Goal: Task Accomplishment & Management: Use online tool/utility

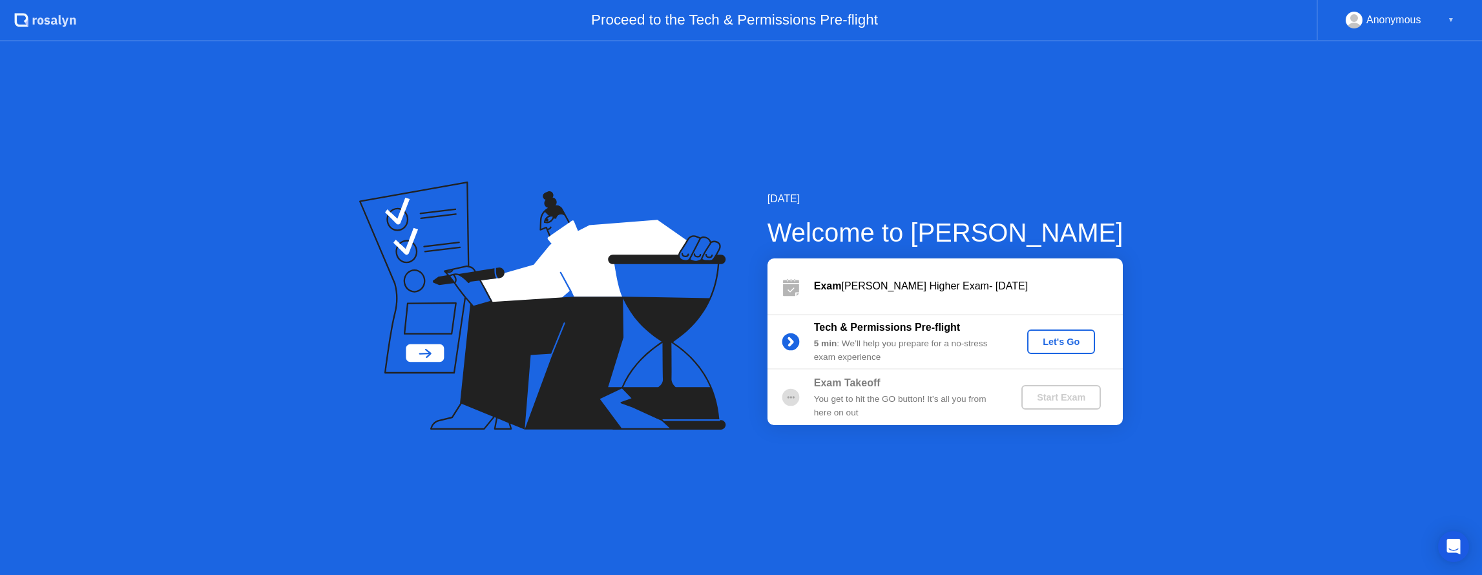
click at [1064, 341] on div "Let's Go" at bounding box center [1062, 342] width 58 height 10
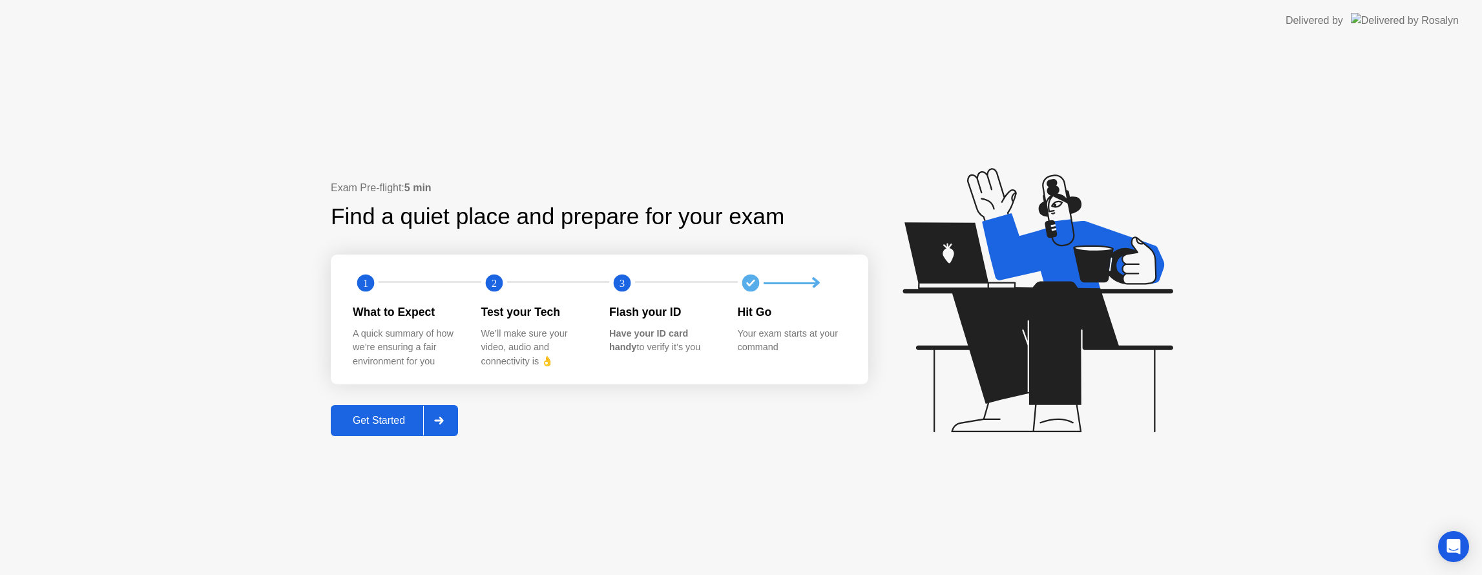
click at [401, 417] on div "Get Started" at bounding box center [379, 421] width 89 height 12
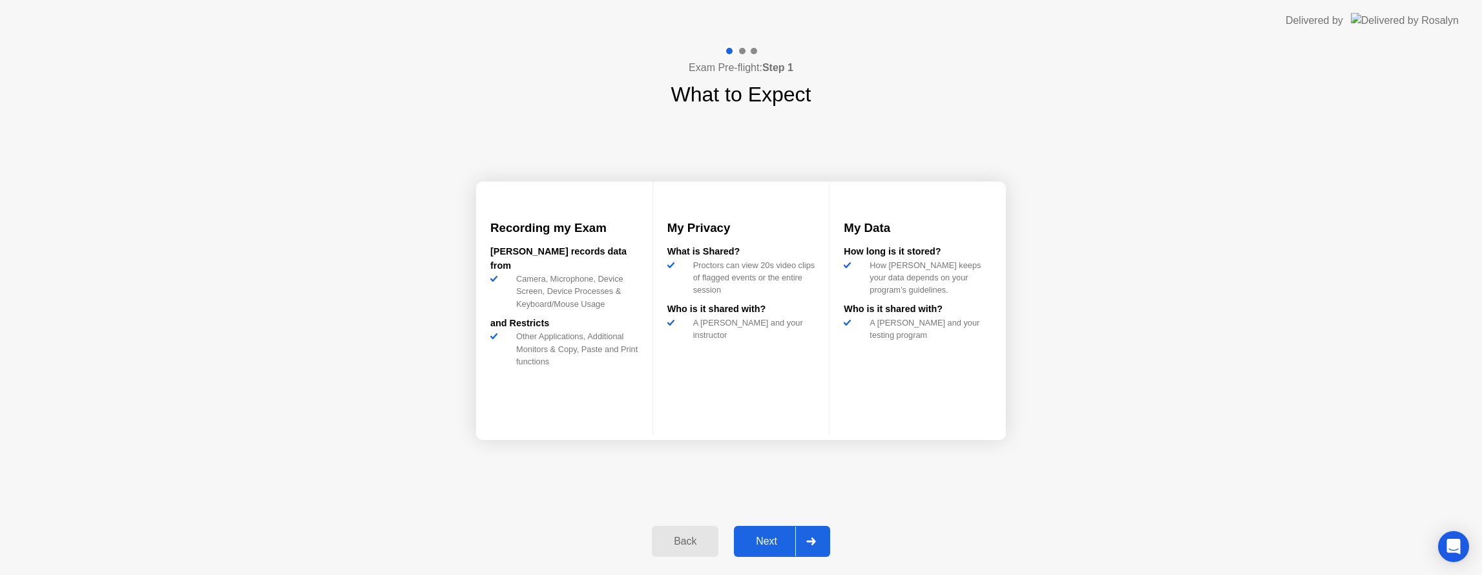
click at [773, 540] on div "Next" at bounding box center [767, 542] width 58 height 12
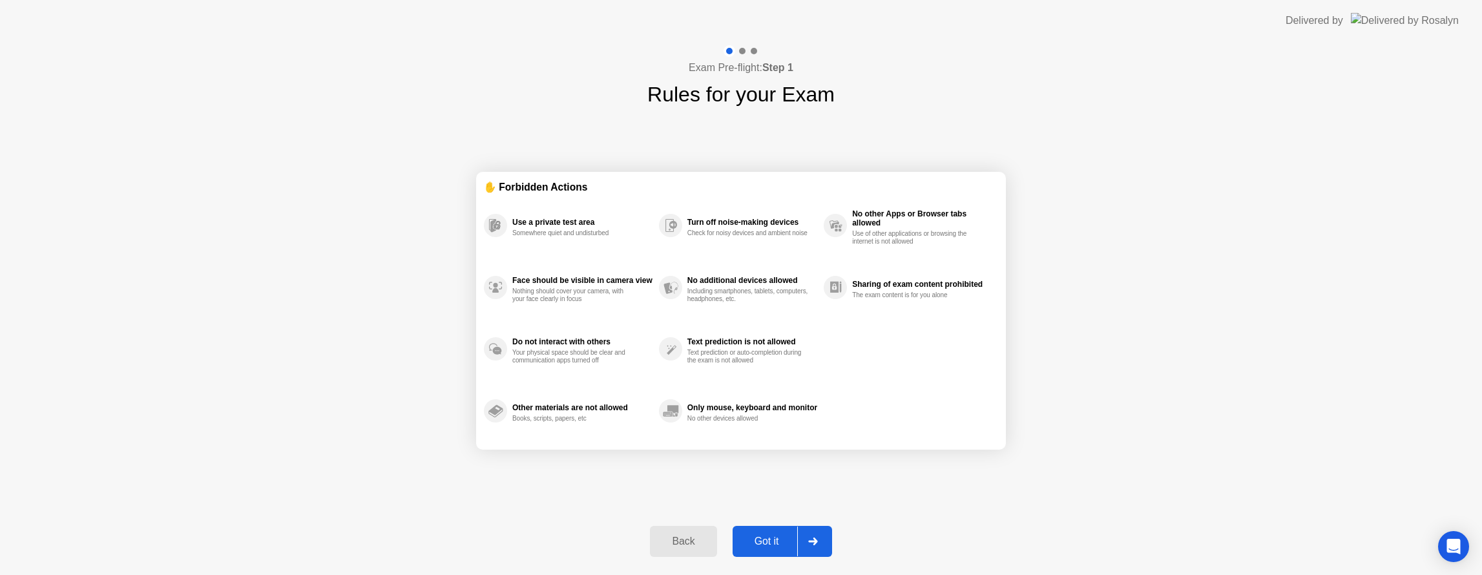
click at [775, 536] on div "Got it" at bounding box center [767, 542] width 61 height 12
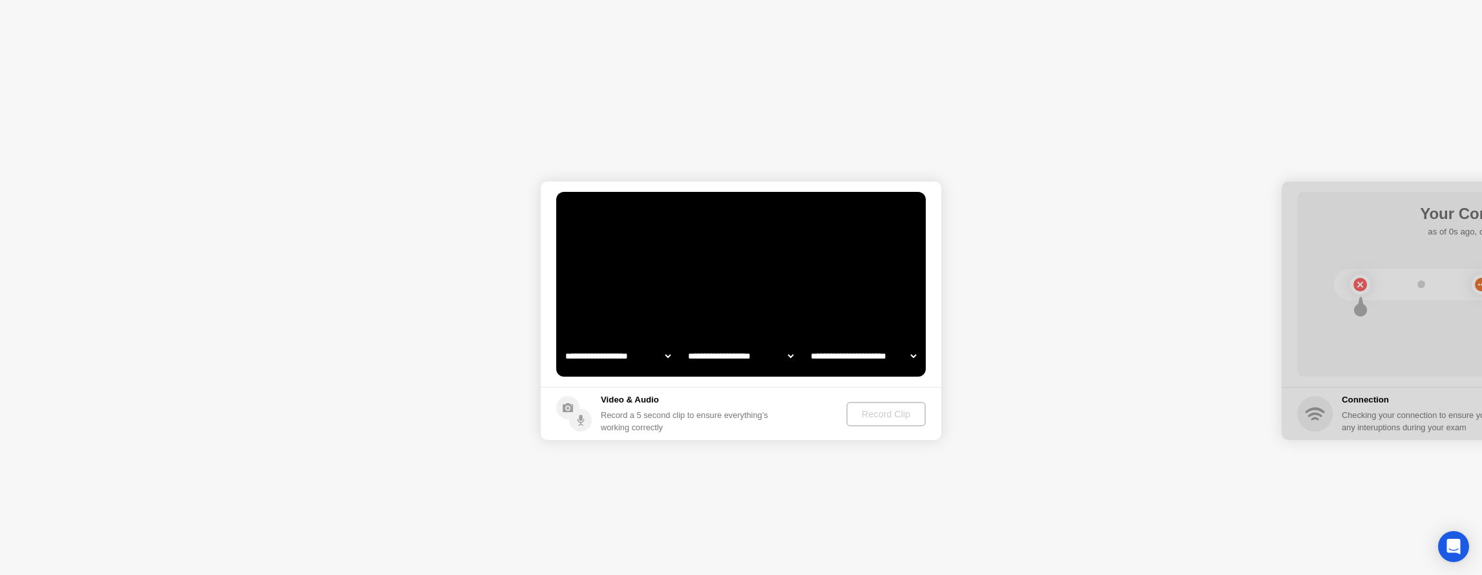
select select "**********"
select select "*******"
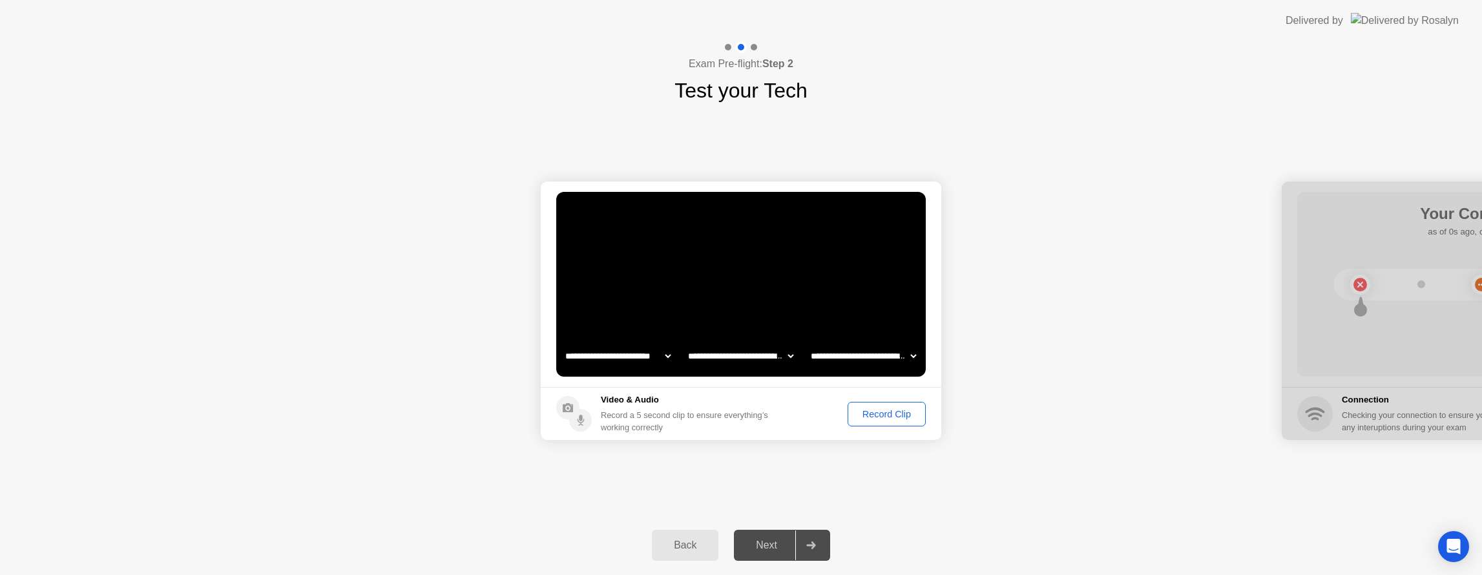
drag, startPoint x: 1354, startPoint y: 187, endPoint x: 1275, endPoint y: 191, distance: 79.0
click at [881, 412] on div "Record Clip" at bounding box center [886, 414] width 69 height 10
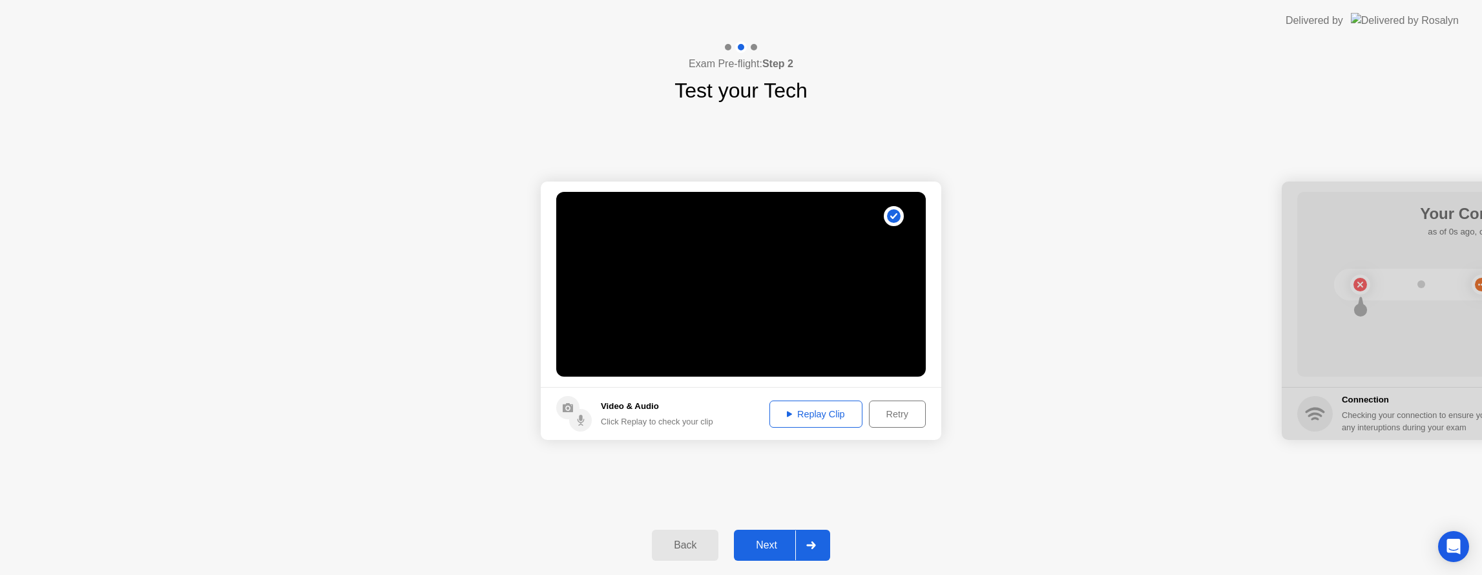
click at [808, 416] on div "Replay Clip" at bounding box center [816, 414] width 84 height 10
click at [888, 411] on div "Retry" at bounding box center [898, 414] width 48 height 10
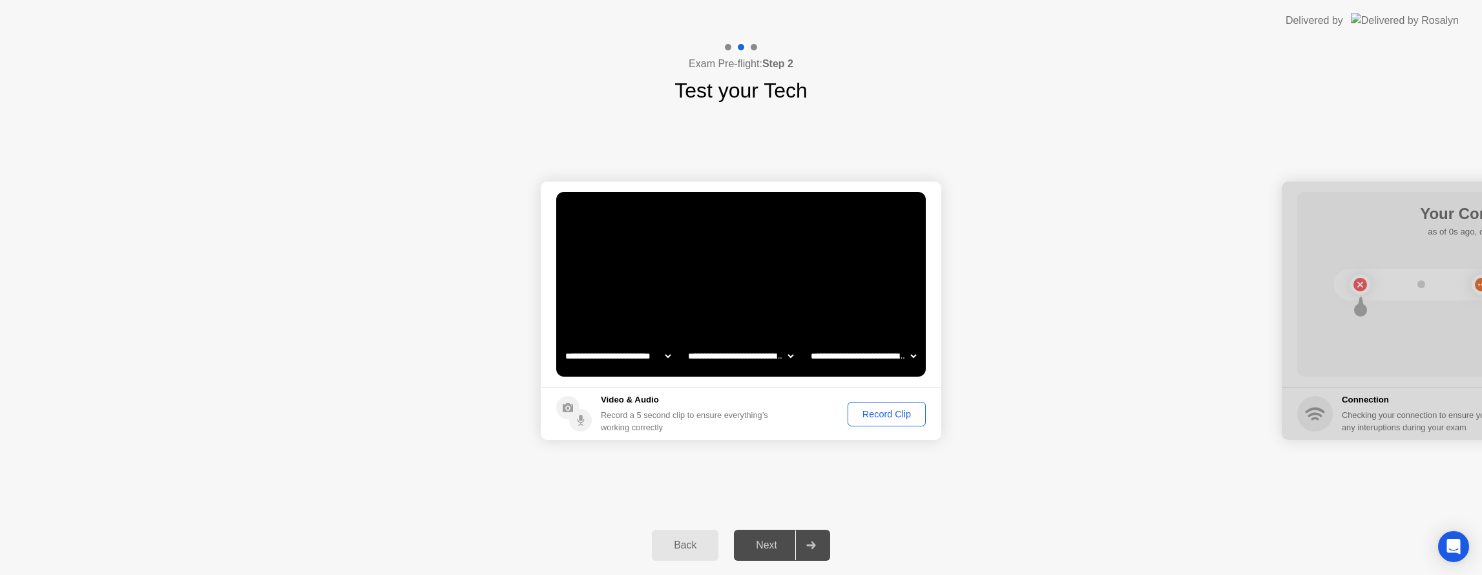
click at [871, 414] on div "Record Clip" at bounding box center [886, 414] width 69 height 10
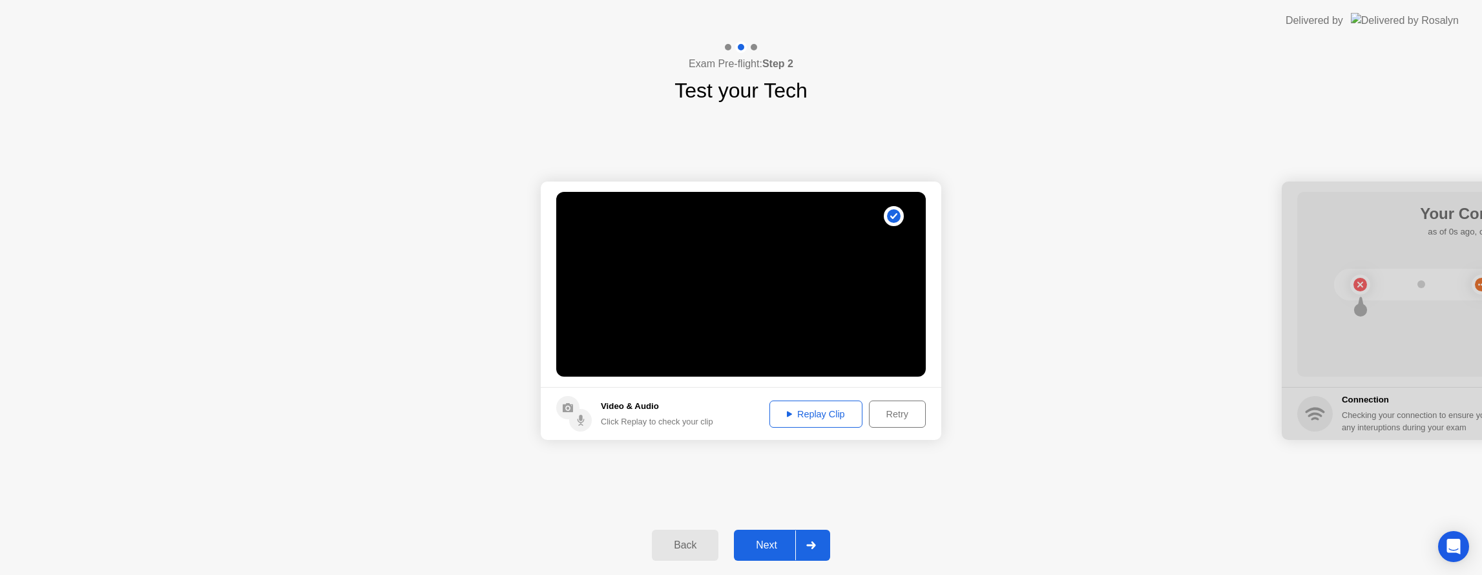
click at [795, 414] on div "Replay Clip" at bounding box center [816, 414] width 84 height 10
click at [768, 545] on div "Next" at bounding box center [767, 546] width 58 height 12
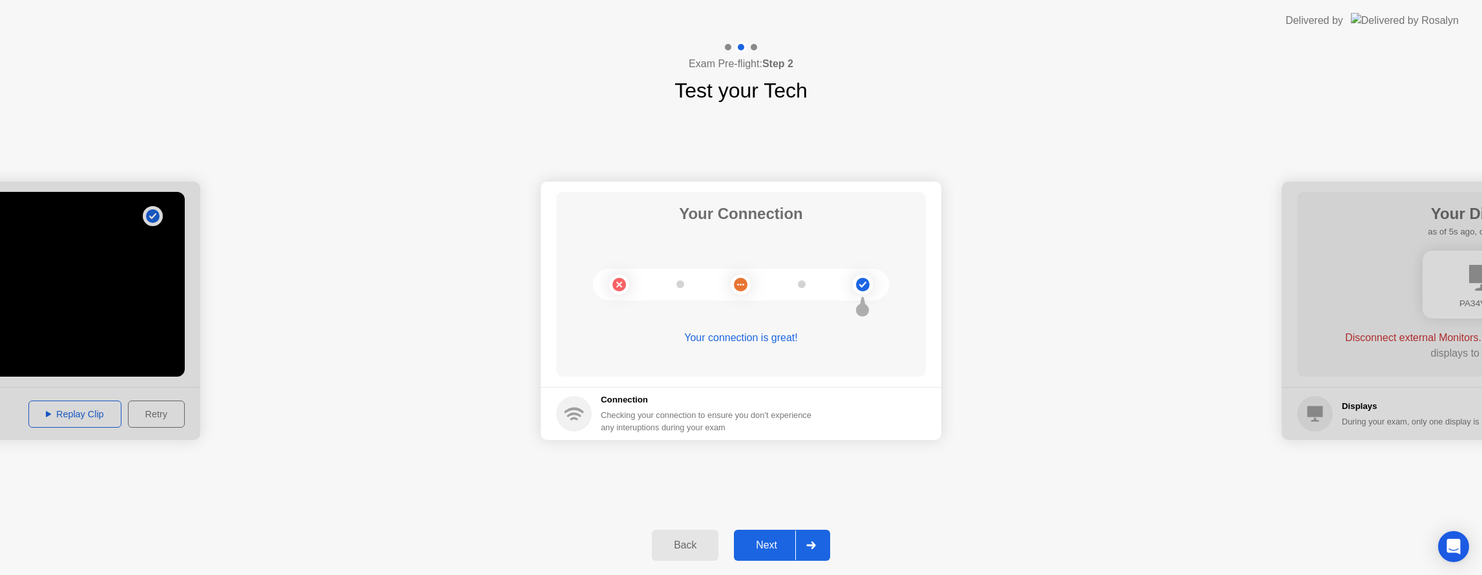
click at [777, 540] on div "Next" at bounding box center [767, 546] width 58 height 12
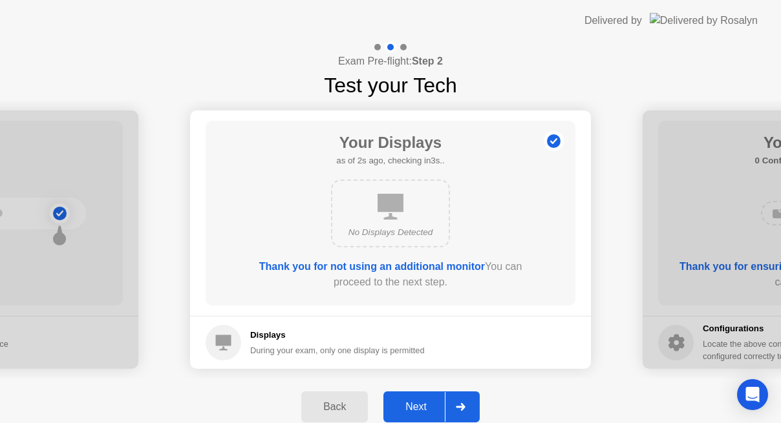
click at [427, 406] on div "Next" at bounding box center [416, 407] width 58 height 12
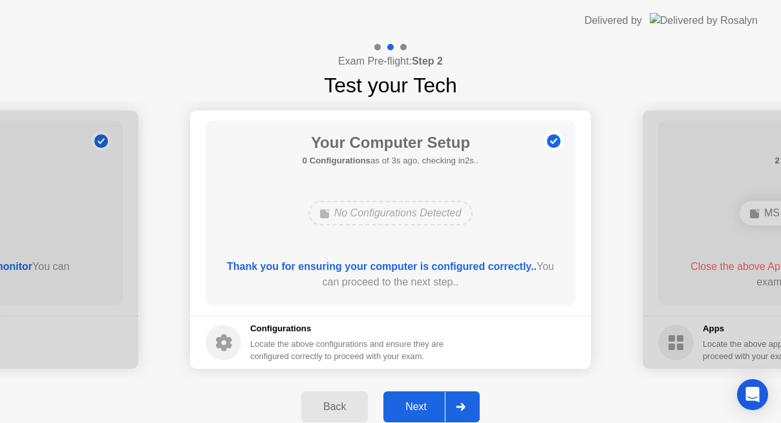
click at [427, 406] on div "Next" at bounding box center [416, 407] width 58 height 12
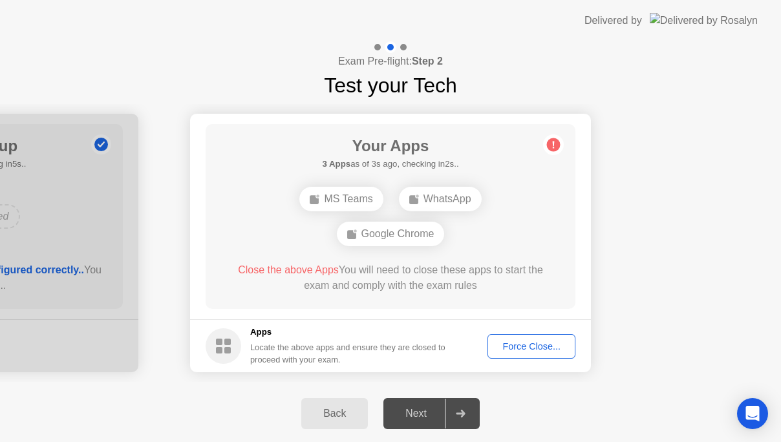
click at [271, 417] on div "Back Next" at bounding box center [390, 413] width 781 height 57
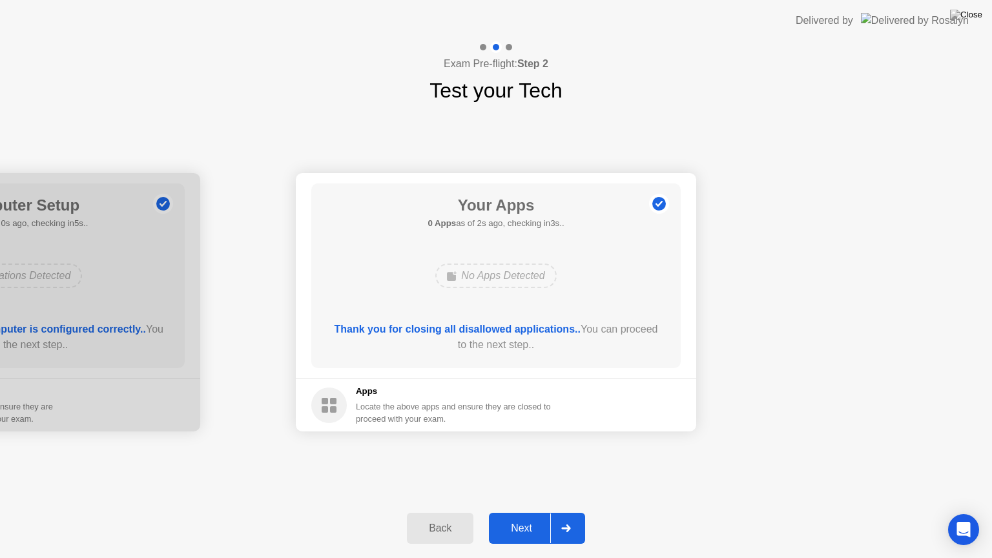
click at [530, 526] on div "Next" at bounding box center [522, 529] width 58 height 12
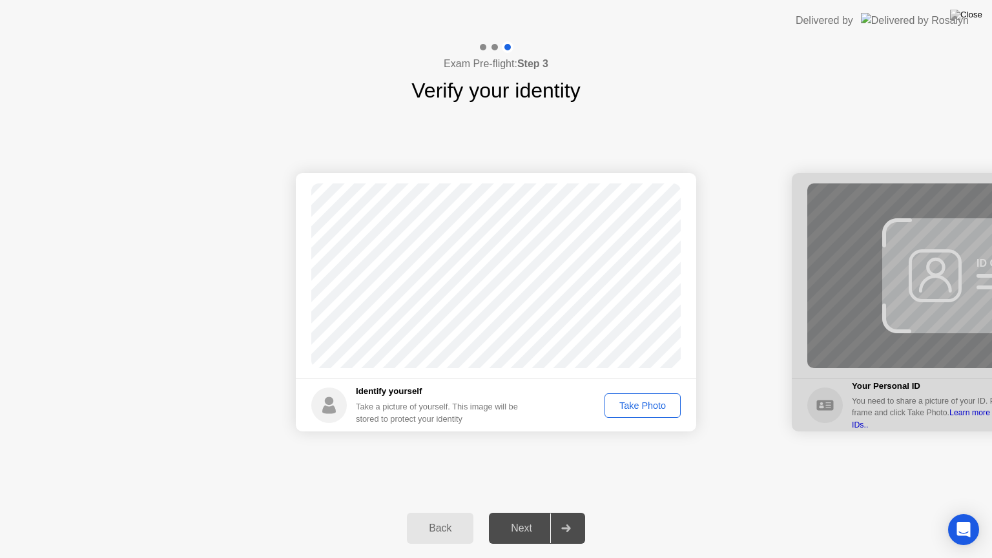
click at [440, 530] on div "Back" at bounding box center [440, 529] width 59 height 12
select select "**********"
select select "*******"
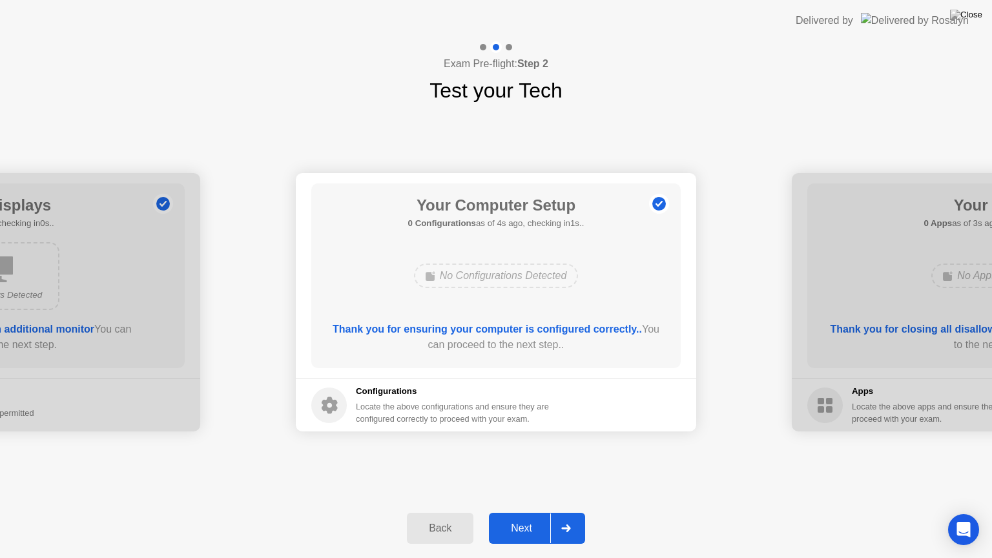
click at [443, 530] on div "Back" at bounding box center [440, 529] width 59 height 12
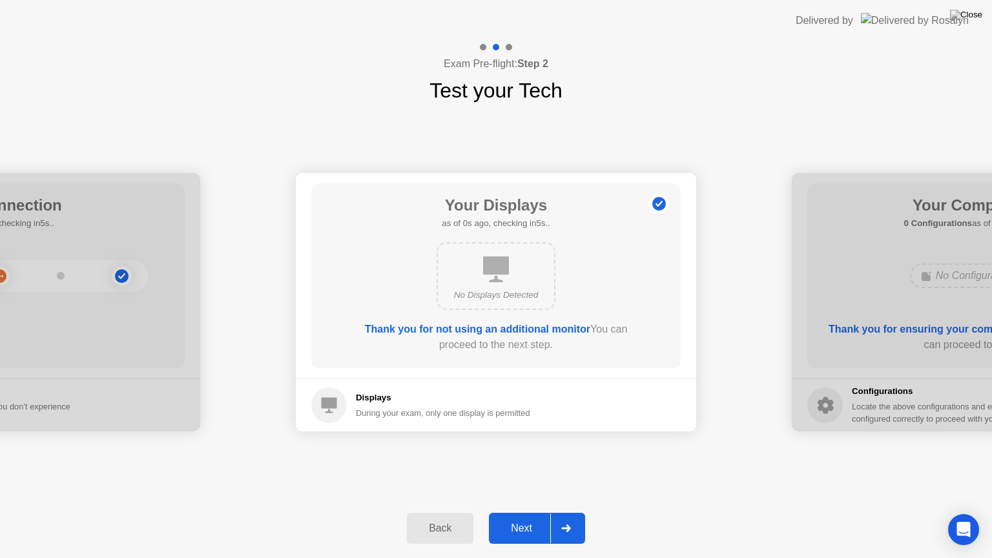
click at [443, 530] on div "Back" at bounding box center [440, 529] width 59 height 12
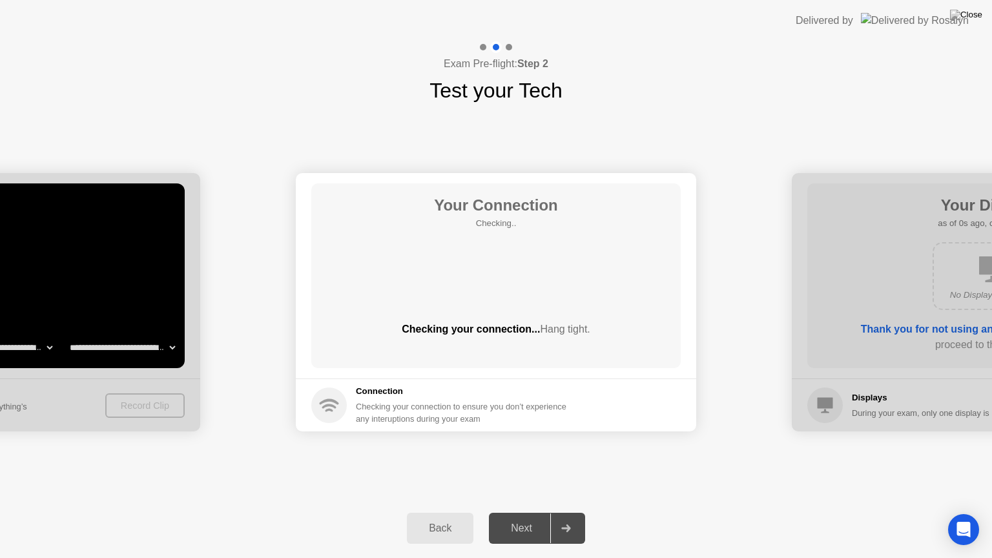
click at [443, 530] on div "Back" at bounding box center [440, 529] width 59 height 12
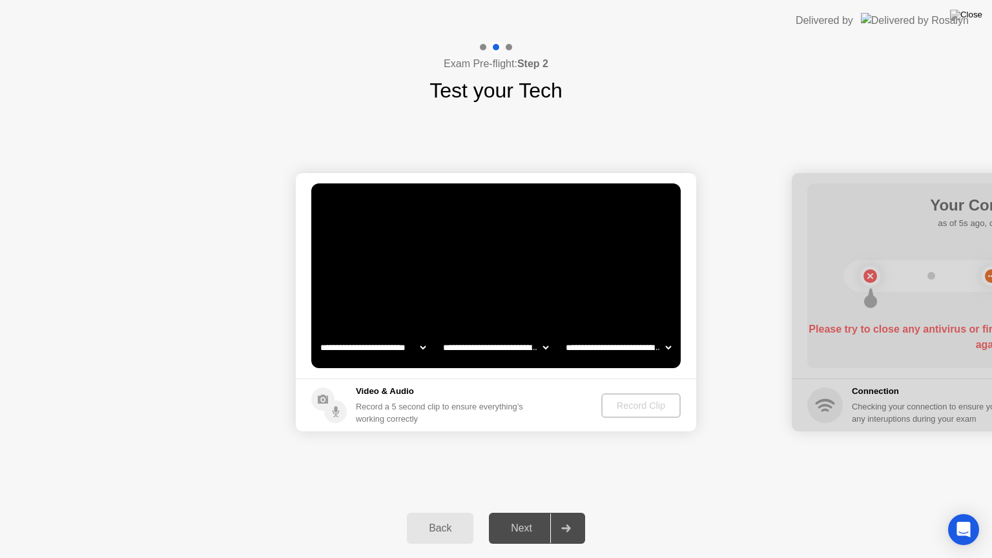
click at [421, 344] on select "**********" at bounding box center [373, 348] width 110 height 26
click at [318, 335] on select "**********" at bounding box center [373, 348] width 110 height 26
click at [402, 392] on h5 "Video & Audio" at bounding box center [442, 391] width 173 height 13
click at [397, 343] on select "**********" at bounding box center [373, 348] width 110 height 26
click at [435, 525] on div "Back" at bounding box center [440, 529] width 59 height 12
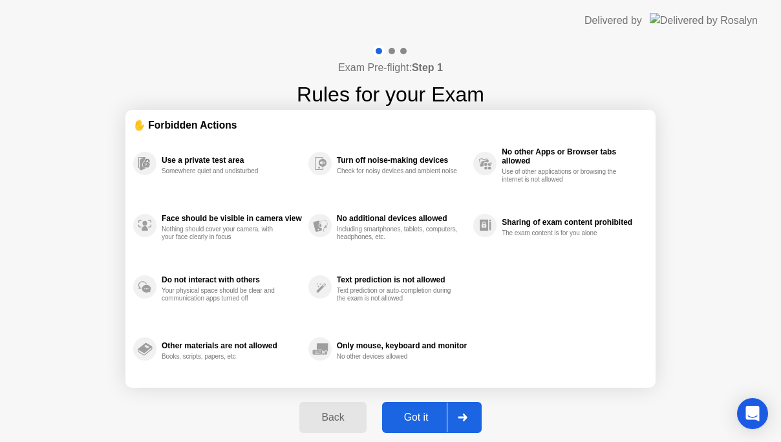
click at [415, 415] on div "Got it" at bounding box center [416, 418] width 61 height 12
select select "**********"
select select "*******"
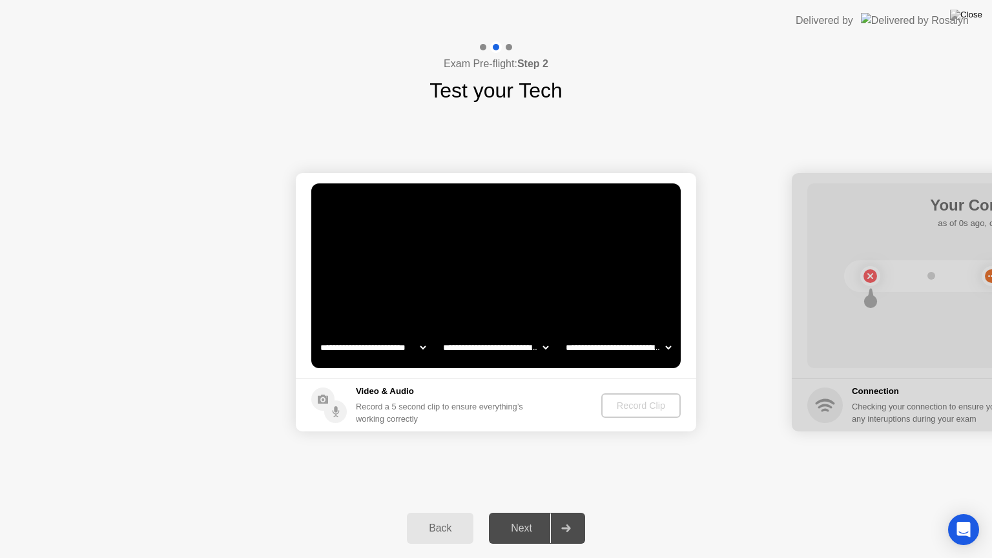
click at [445, 527] on div "Back" at bounding box center [440, 529] width 59 height 12
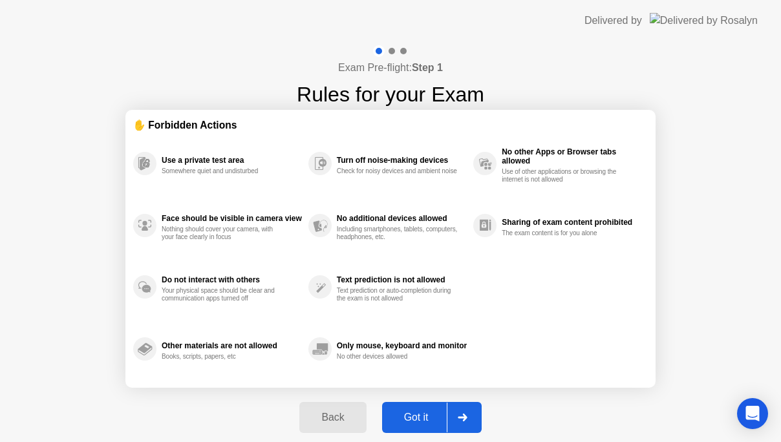
click at [331, 421] on div "Back" at bounding box center [332, 418] width 59 height 12
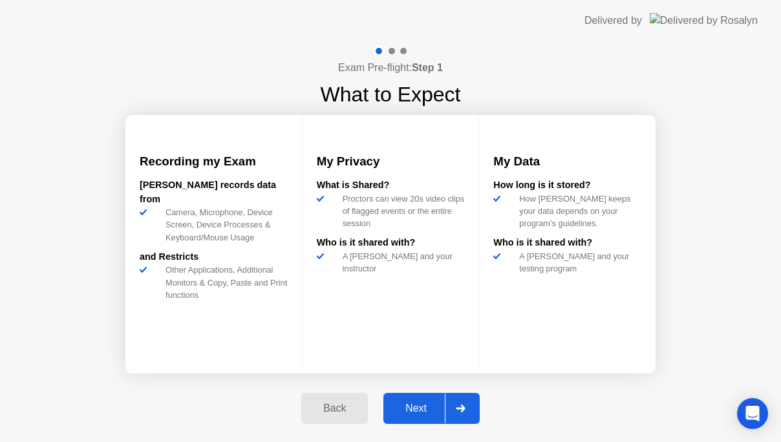
click at [344, 407] on div "Back" at bounding box center [334, 409] width 59 height 12
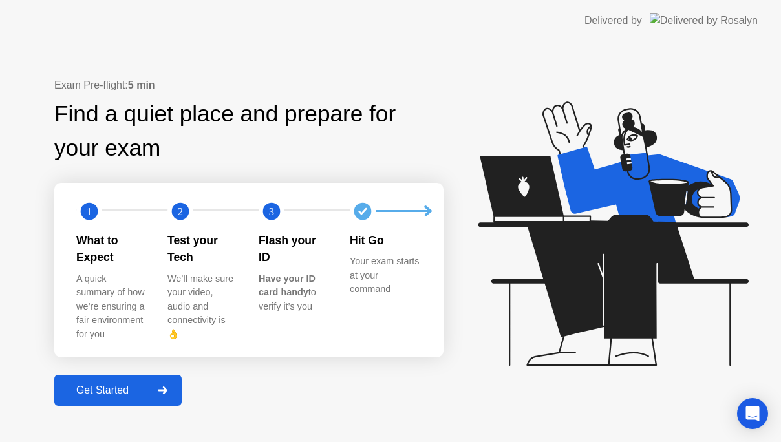
click at [118, 384] on div "Get Started" at bounding box center [102, 390] width 89 height 12
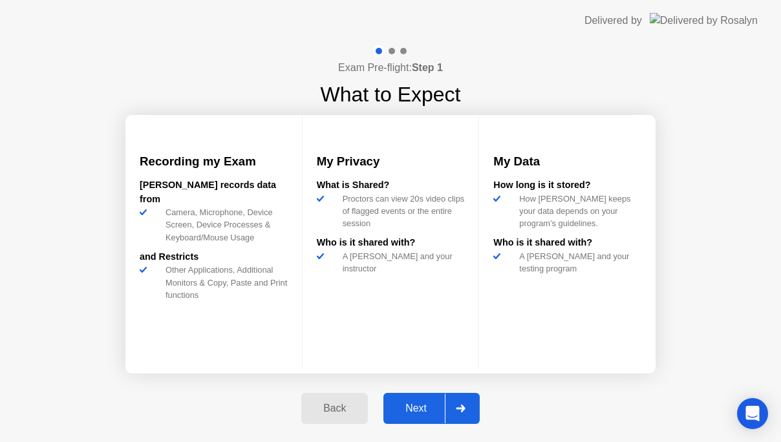
click at [423, 404] on div "Next" at bounding box center [416, 409] width 58 height 12
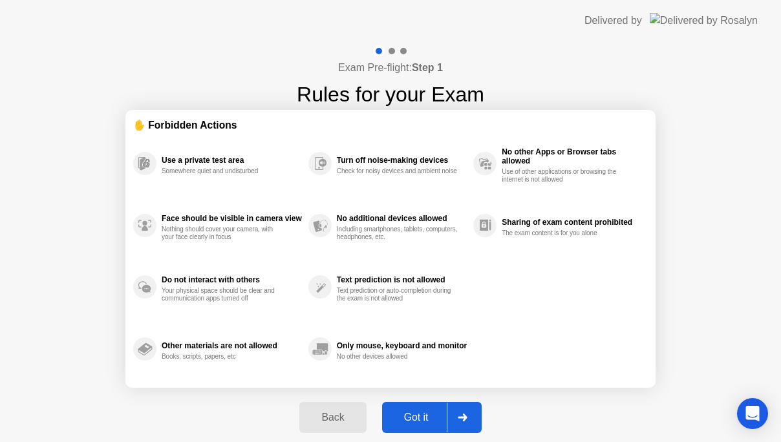
click at [423, 404] on button "Got it" at bounding box center [432, 417] width 100 height 31
select select "**********"
select select "*******"
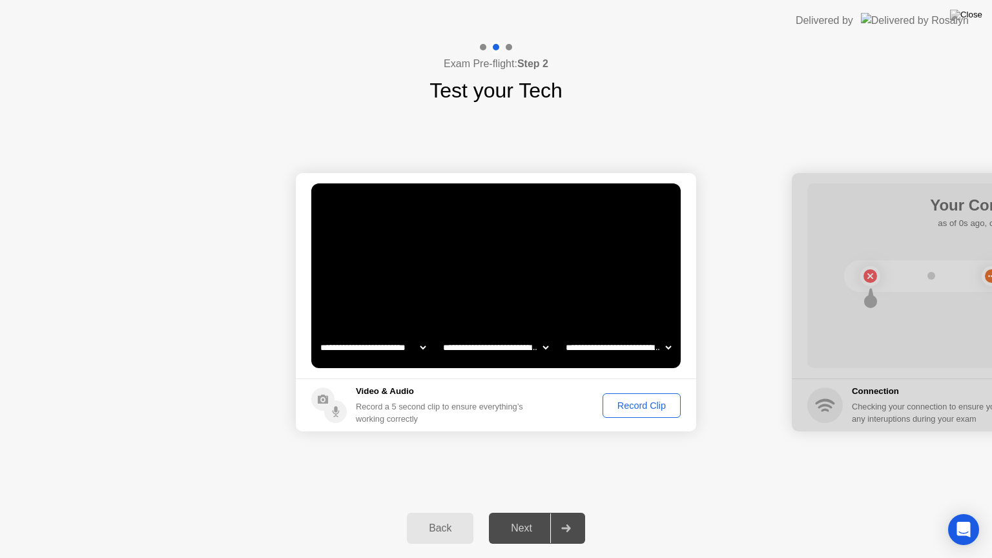
click at [646, 406] on div "Record Clip" at bounding box center [641, 406] width 69 height 10
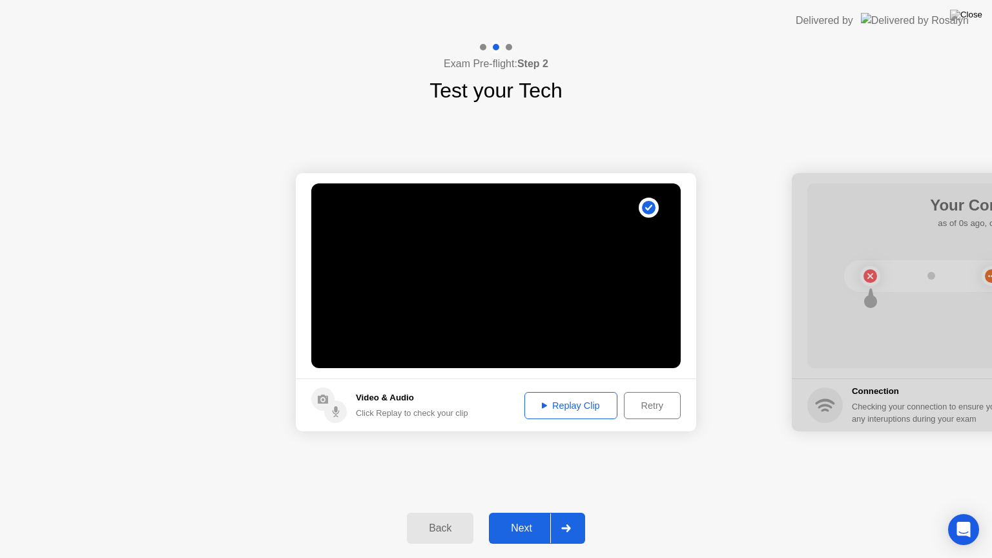
click at [576, 408] on div "Replay Clip" at bounding box center [571, 406] width 84 height 10
click at [517, 525] on div "Next" at bounding box center [522, 529] width 58 height 12
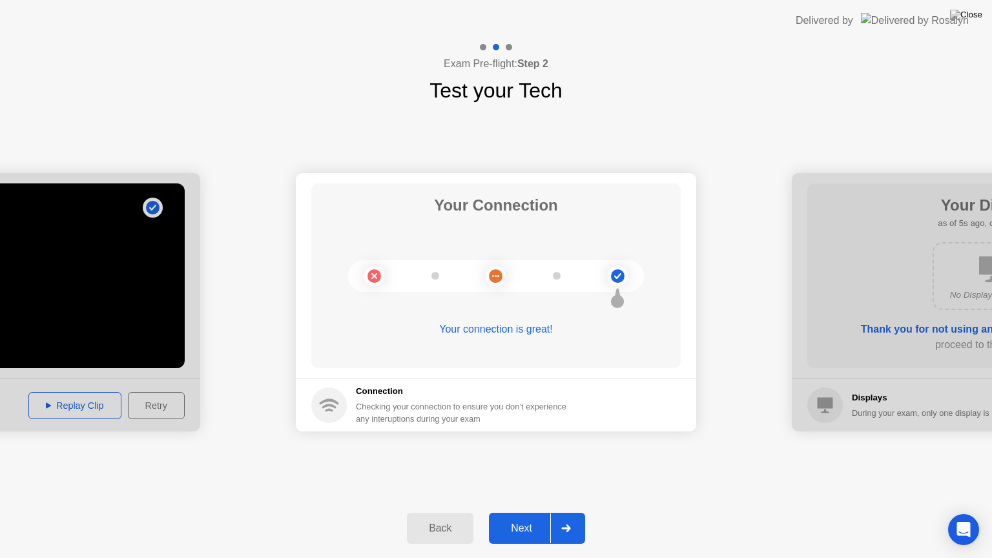
click at [514, 534] on div "Next" at bounding box center [522, 529] width 58 height 12
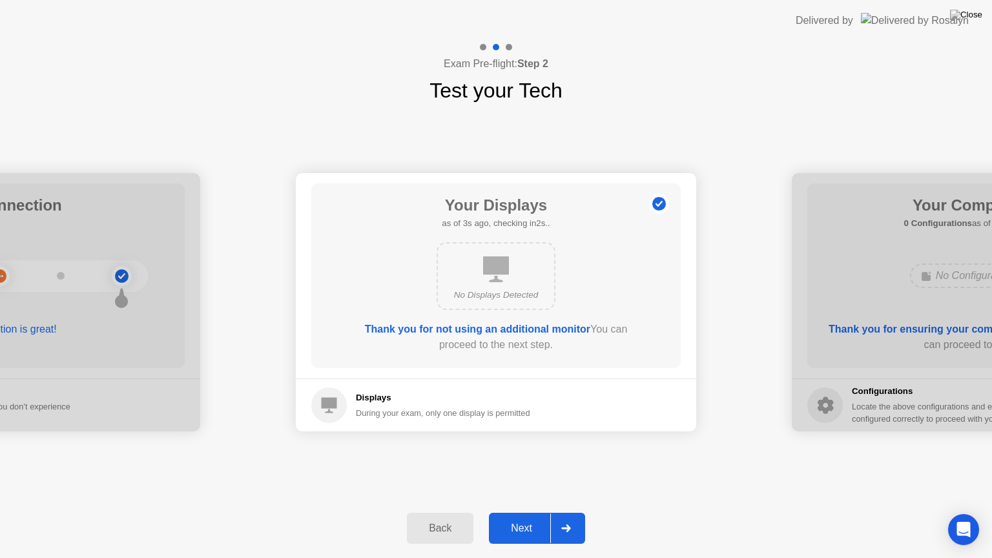
click at [524, 519] on button "Next" at bounding box center [537, 528] width 96 height 31
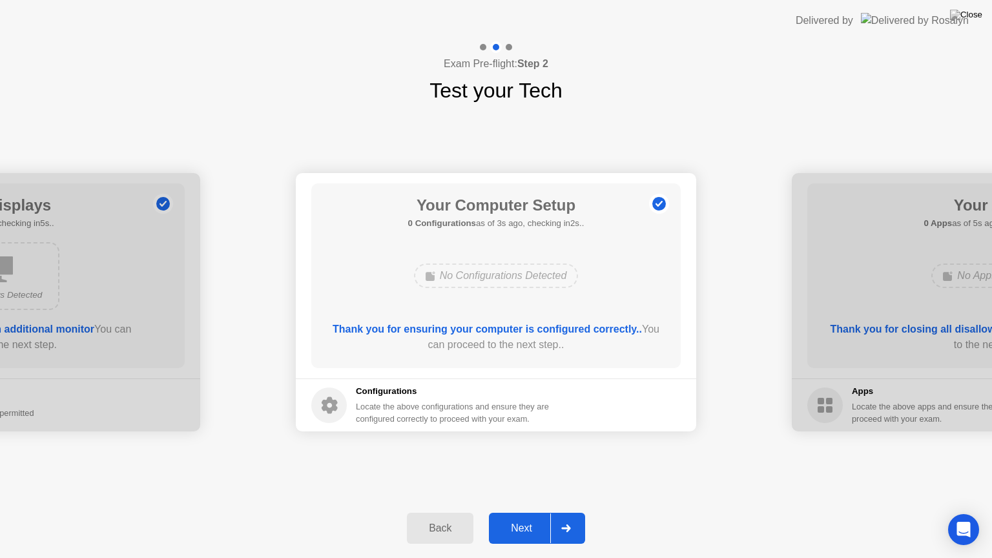
click at [524, 519] on button "Next" at bounding box center [537, 528] width 96 height 31
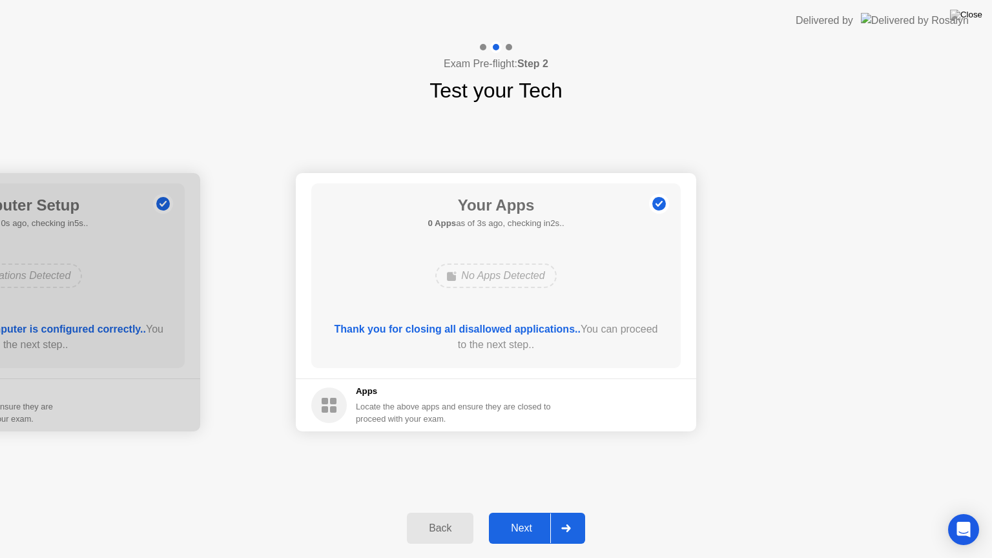
click at [524, 519] on button "Next" at bounding box center [537, 528] width 96 height 31
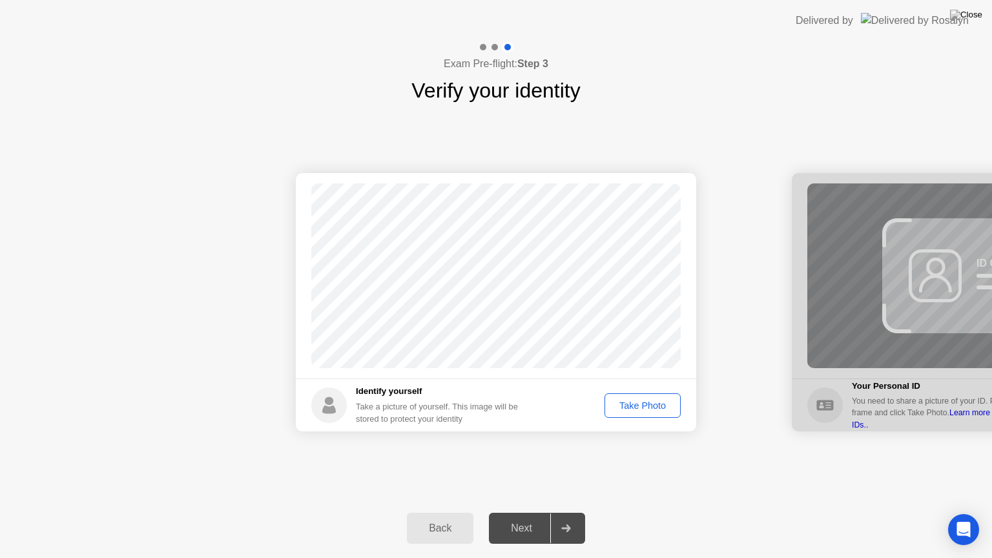
click at [638, 402] on div "Take Photo" at bounding box center [642, 406] width 67 height 10
click at [519, 523] on div "Next" at bounding box center [522, 529] width 58 height 12
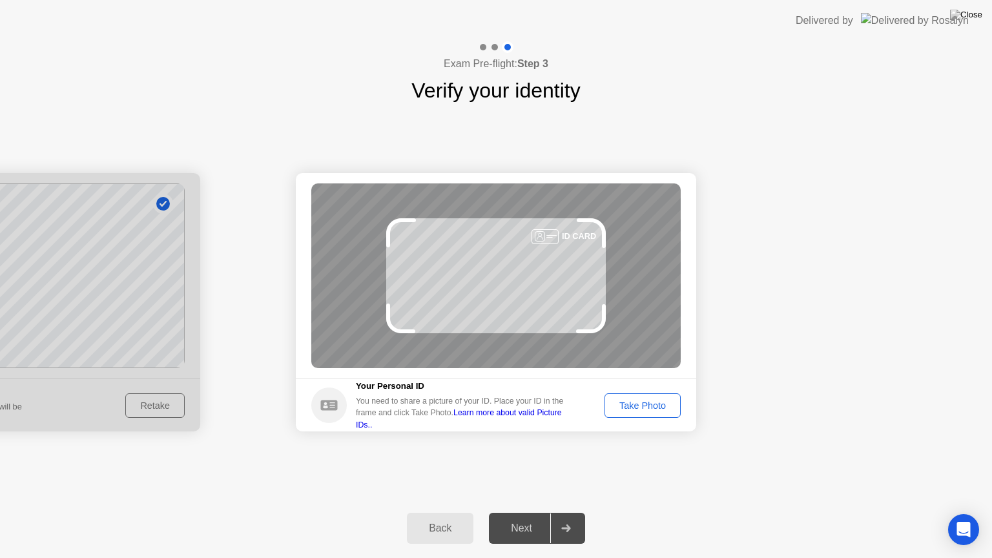
click at [655, 401] on div "Take Photo" at bounding box center [642, 406] width 67 height 10
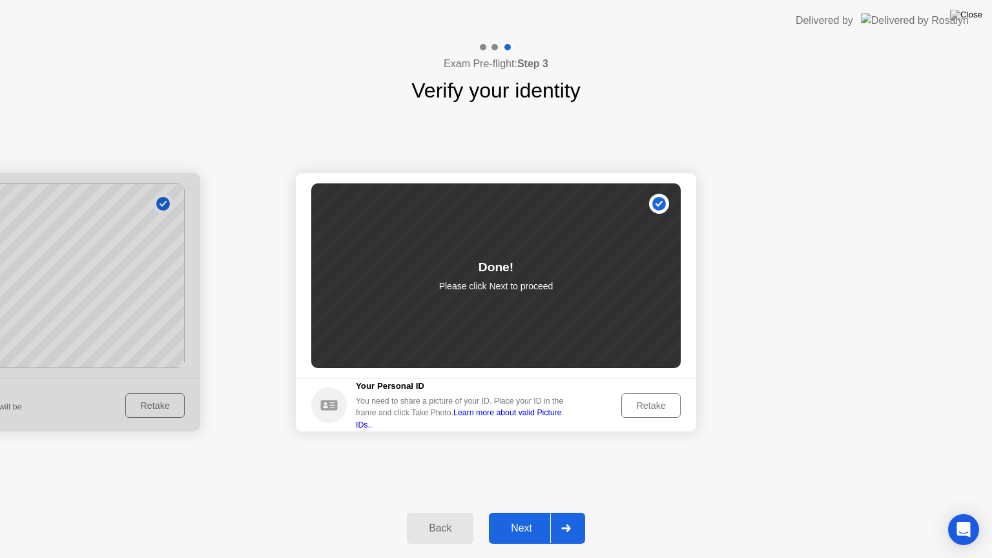
click at [523, 528] on div "Next" at bounding box center [522, 529] width 58 height 12
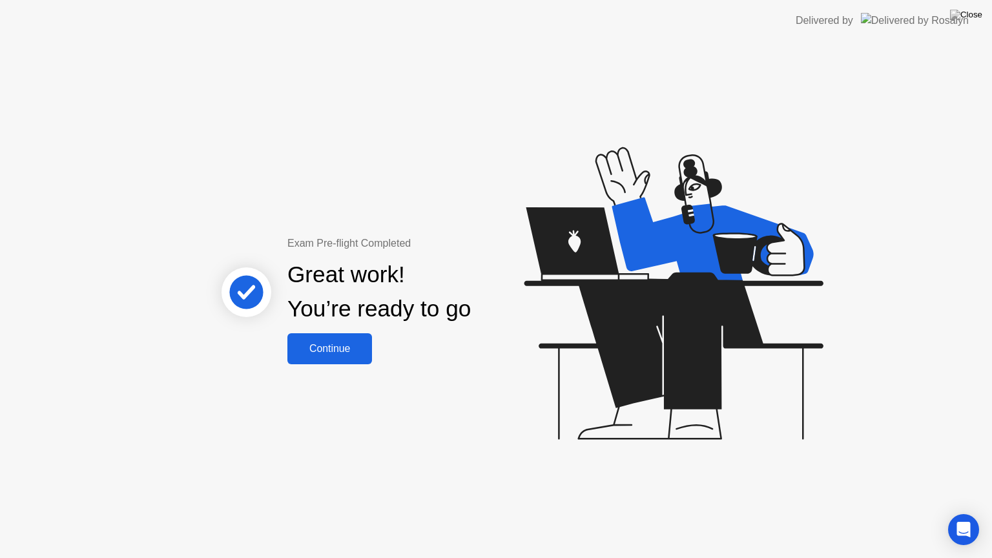
click at [346, 350] on div "Continue" at bounding box center [329, 349] width 77 height 12
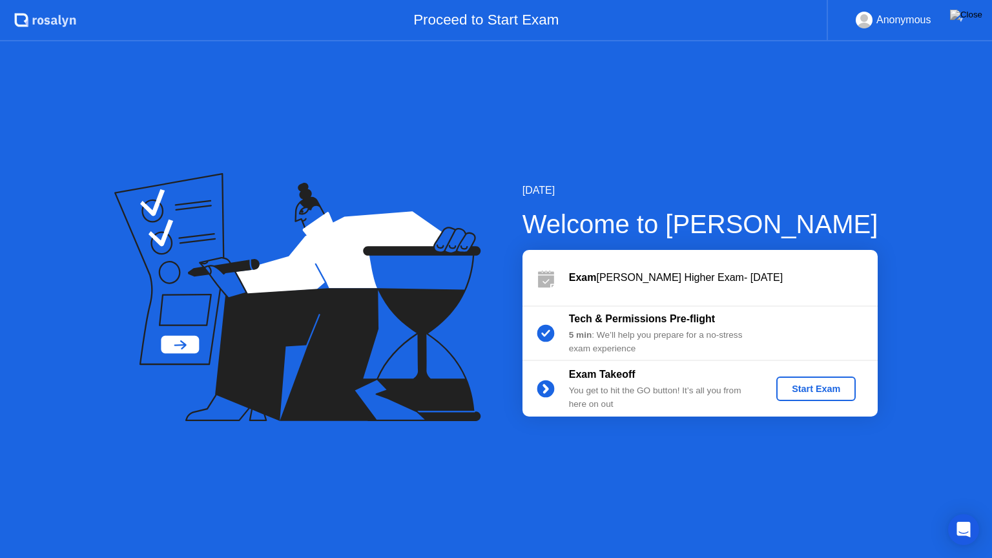
click at [814, 393] on div "Start Exam" at bounding box center [816, 389] width 69 height 10
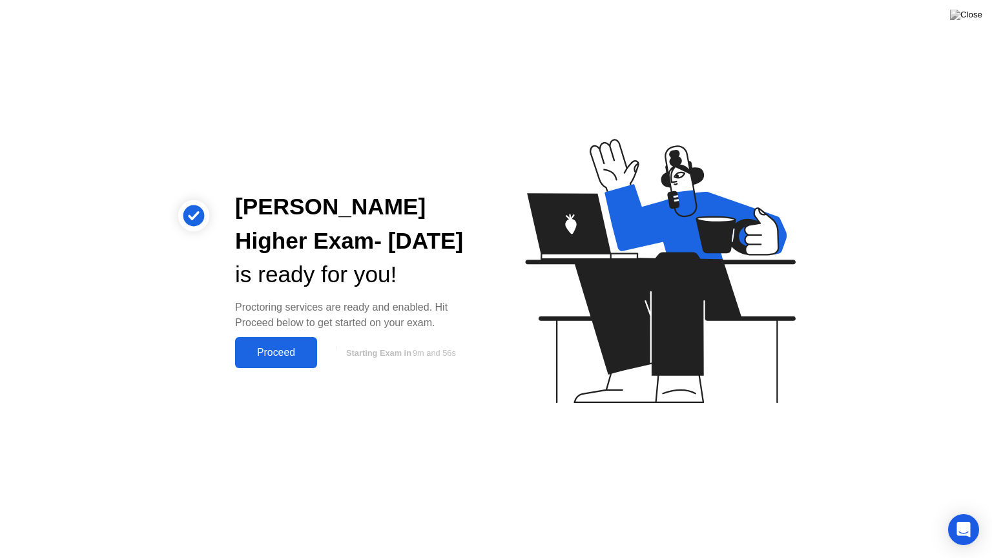
click at [289, 354] on div "Proceed" at bounding box center [276, 353] width 74 height 12
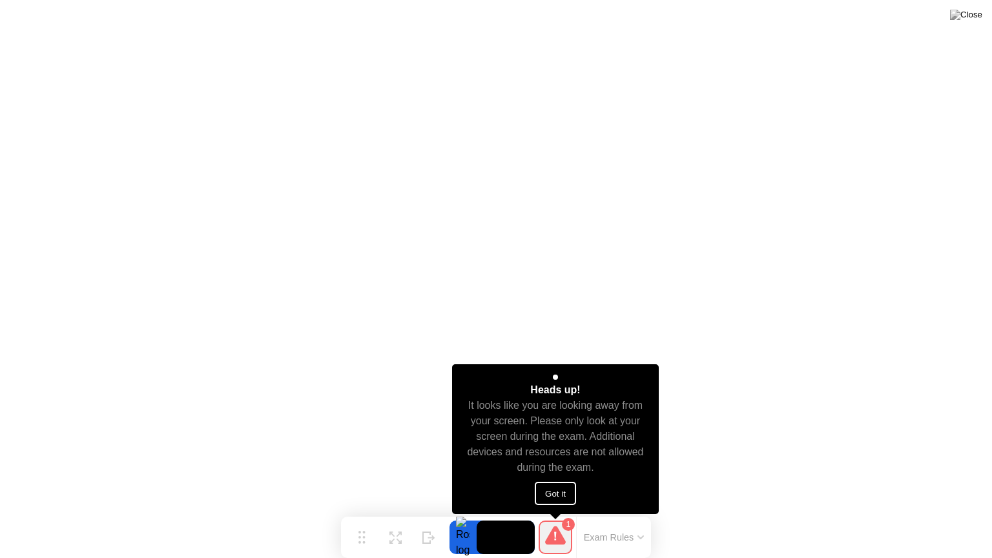
click at [554, 490] on button "Got it" at bounding box center [555, 493] width 41 height 23
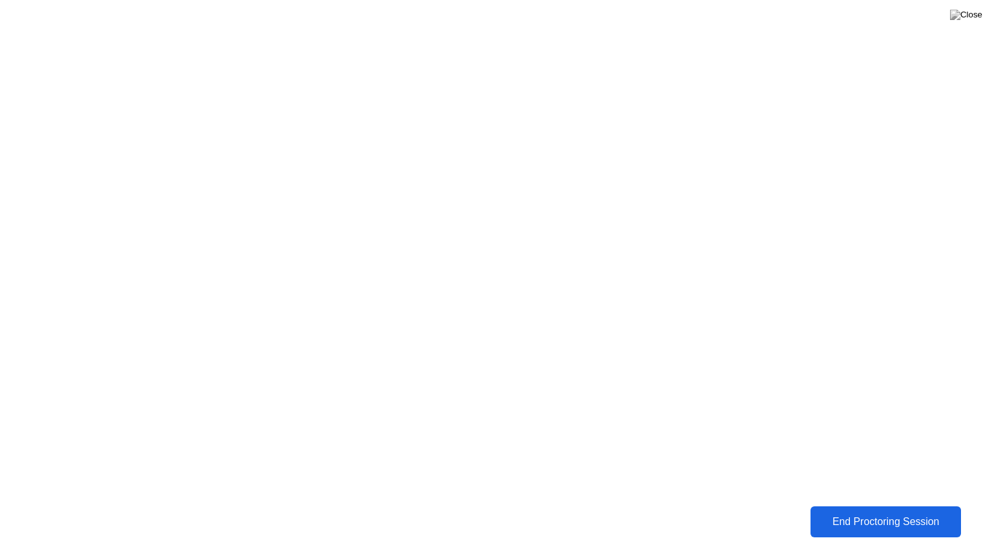
click at [886, 521] on div "End Proctoring Session" at bounding box center [886, 522] width 144 height 12
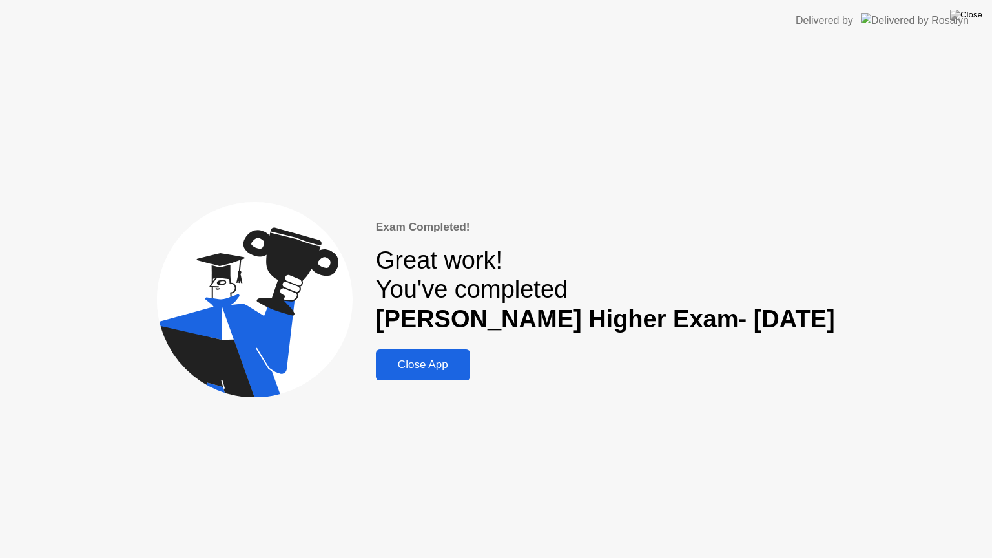
click at [445, 362] on div "Close App" at bounding box center [423, 365] width 87 height 13
